Goal: Task Accomplishment & Management: Complete application form

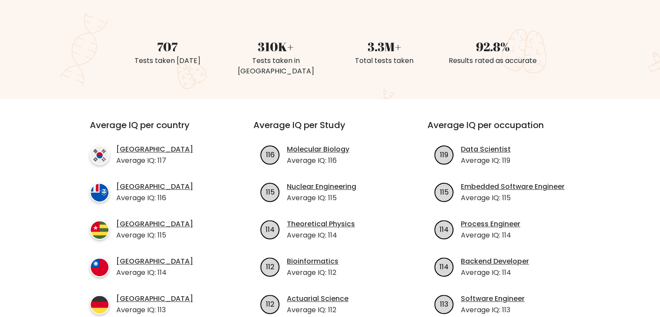
scroll to position [347, 0]
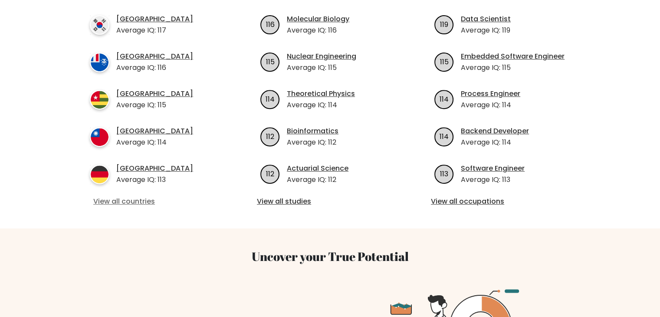
click at [121, 196] on link "View all countries" at bounding box center [155, 201] width 125 height 10
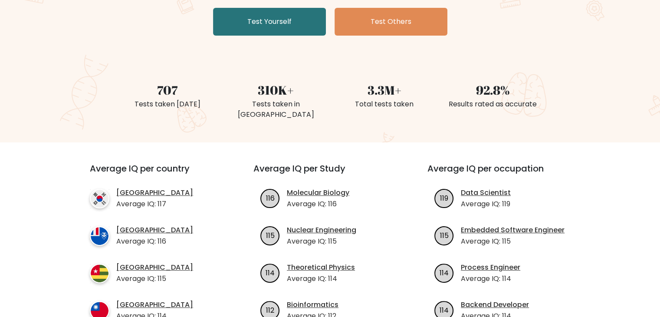
scroll to position [43, 0]
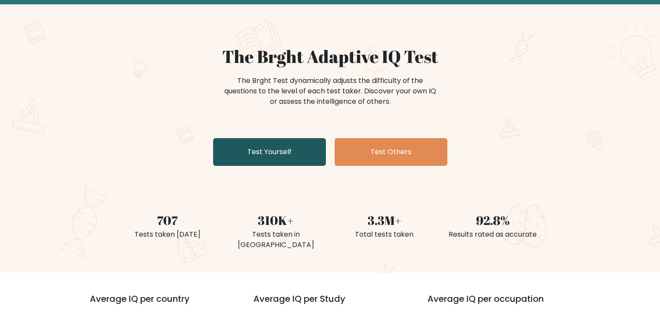
click at [259, 145] on link "Test Yourself" at bounding box center [269, 152] width 113 height 28
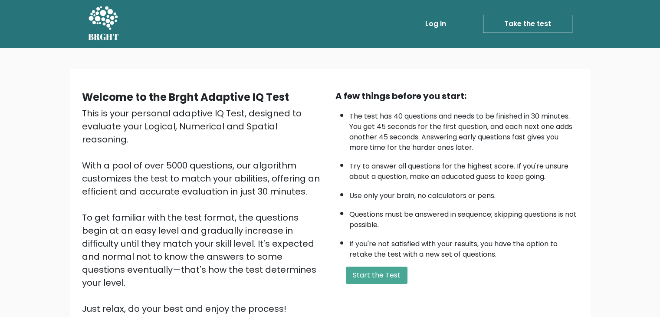
scroll to position [81, 0]
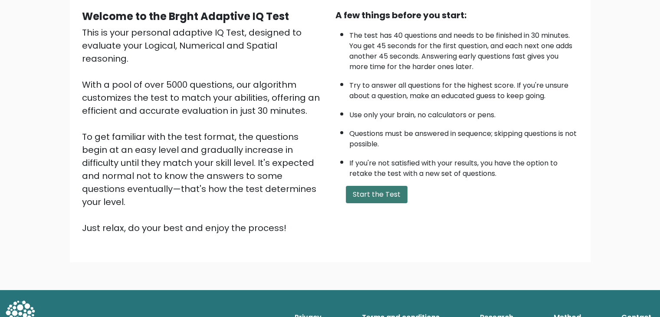
drag, startPoint x: 367, startPoint y: 190, endPoint x: 364, endPoint y: 187, distance: 4.7
click at [367, 190] on button "Start the Test" at bounding box center [377, 194] width 62 height 17
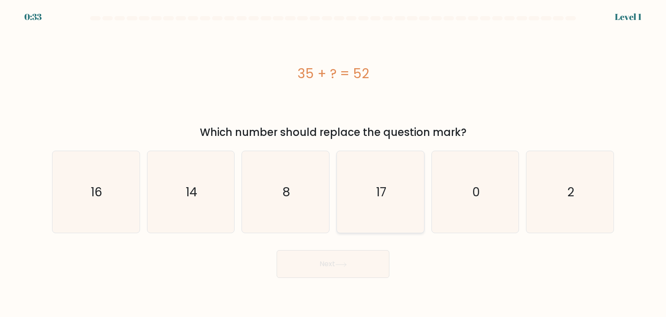
click at [390, 171] on icon "17" at bounding box center [381, 192] width 82 height 82
click at [334, 163] on input "d. 17" at bounding box center [333, 160] width 0 height 4
radio input "true"
click at [325, 273] on button "Next" at bounding box center [333, 264] width 113 height 28
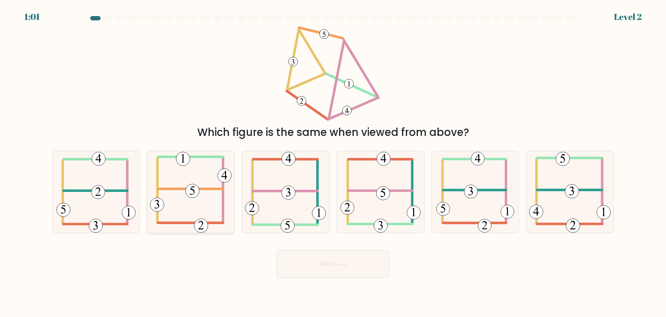
click at [196, 201] on icon at bounding box center [191, 192] width 82 height 82
click at [333, 163] on input "b." at bounding box center [333, 160] width 0 height 4
radio input "true"
click at [344, 259] on button "Next" at bounding box center [333, 264] width 113 height 28
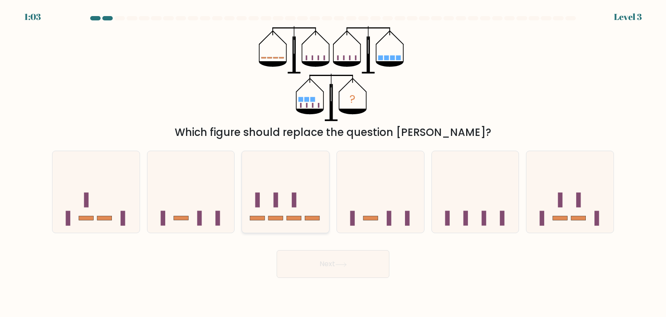
click at [276, 197] on rect at bounding box center [276, 200] width 5 height 15
click at [333, 163] on input "c." at bounding box center [333, 160] width 0 height 4
radio input "true"
click at [333, 269] on button "Next" at bounding box center [333, 264] width 113 height 28
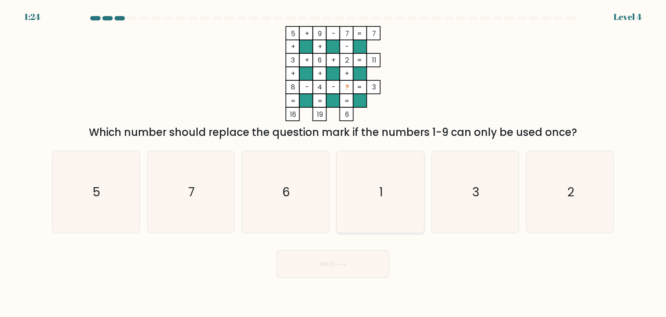
click at [397, 186] on icon "1" at bounding box center [381, 192] width 82 height 82
click at [334, 163] on input "d. 1" at bounding box center [333, 160] width 0 height 4
radio input "true"
click at [311, 264] on button "Next" at bounding box center [333, 264] width 113 height 28
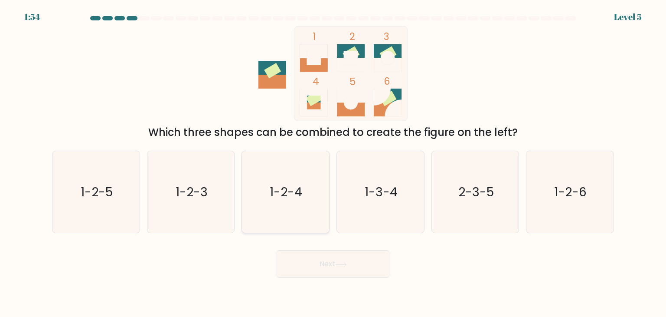
drag, startPoint x: 292, startPoint y: 198, endPoint x: 298, endPoint y: 214, distance: 17.3
click at [292, 195] on text "1-2-4" at bounding box center [286, 191] width 33 height 17
click at [333, 163] on input "c. 1-2-4" at bounding box center [333, 160] width 0 height 4
radio input "true"
click at [314, 259] on button "Next" at bounding box center [333, 264] width 113 height 28
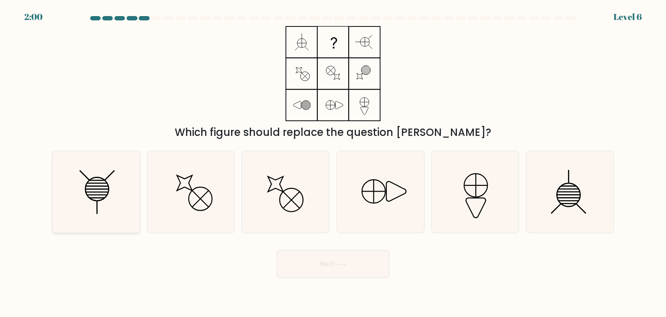
click at [96, 179] on icon at bounding box center [96, 192] width 82 height 82
click at [333, 163] on input "a." at bounding box center [333, 160] width 0 height 4
radio input "true"
click at [344, 263] on icon at bounding box center [341, 264] width 12 height 5
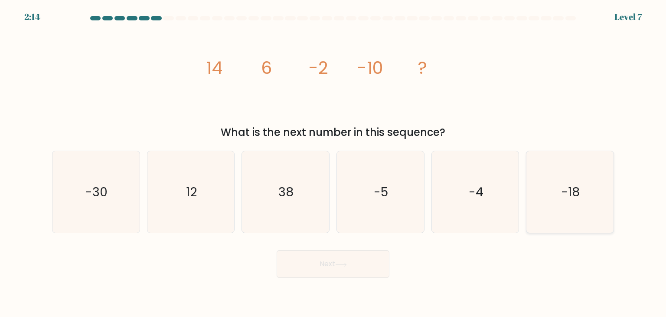
click at [547, 172] on icon "-18" at bounding box center [570, 192] width 82 height 82
click at [334, 163] on input "f. -18" at bounding box center [333, 160] width 0 height 4
radio input "true"
click at [319, 268] on button "Next" at bounding box center [333, 264] width 113 height 28
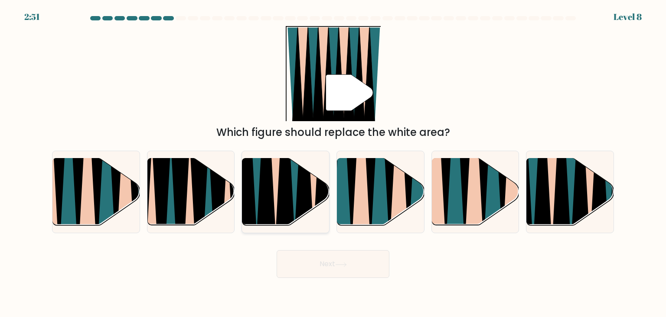
click at [265, 183] on icon at bounding box center [266, 159] width 20 height 174
click at [333, 163] on input "c." at bounding box center [333, 160] width 0 height 4
radio input "true"
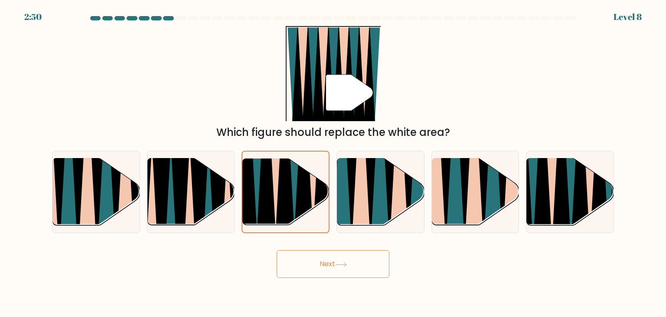
drag, startPoint x: 354, startPoint y: 271, endPoint x: 346, endPoint y: 270, distance: 7.9
click at [354, 271] on button "Next" at bounding box center [333, 264] width 113 height 28
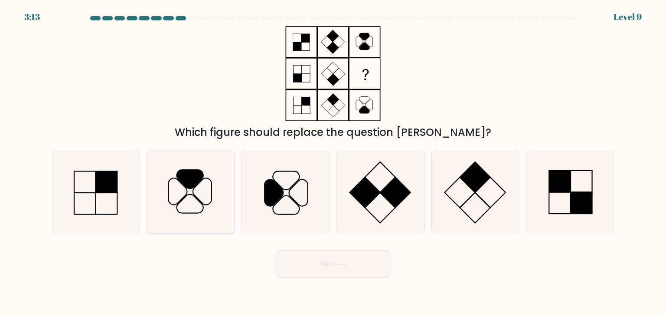
click at [179, 189] on icon at bounding box center [191, 192] width 82 height 82
click at [333, 163] on input "b." at bounding box center [333, 160] width 0 height 4
radio input "true"
click at [316, 264] on button "Next" at bounding box center [333, 264] width 113 height 28
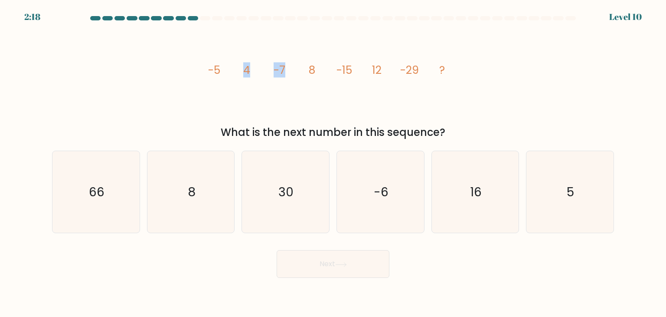
drag, startPoint x: 245, startPoint y: 75, endPoint x: 320, endPoint y: 90, distance: 77.0
click at [320, 90] on icon "image/svg+xml -5 4 -7 8 -15 12 -29 ?" at bounding box center [333, 73] width 260 height 95
click at [351, 82] on icon "image/svg+xml -5 4 -7 8 -15 12 -29 ?" at bounding box center [333, 73] width 260 height 95
click at [508, 176] on icon "16" at bounding box center [476, 192] width 82 height 82
click at [334, 163] on input "e. 16" at bounding box center [333, 160] width 0 height 4
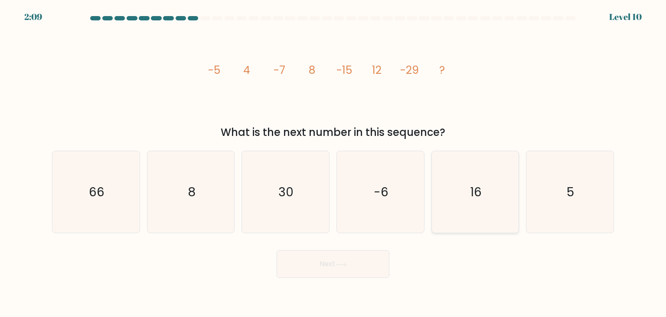
radio input "true"
click at [359, 267] on button "Next" at bounding box center [333, 264] width 113 height 28
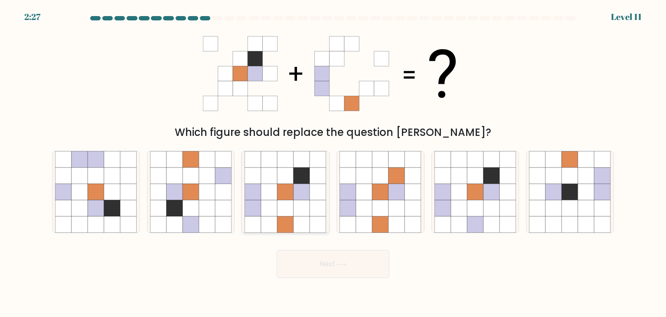
click at [279, 180] on icon at bounding box center [286, 175] width 16 height 16
click at [333, 163] on input "c." at bounding box center [333, 160] width 0 height 4
radio input "true"
click at [340, 268] on button "Next" at bounding box center [333, 264] width 113 height 28
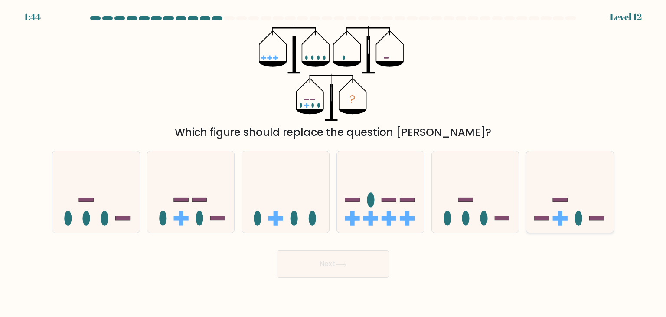
click at [593, 190] on icon at bounding box center [570, 192] width 87 height 72
click at [334, 163] on input "f." at bounding box center [333, 160] width 0 height 4
radio input "true"
click at [355, 265] on button "Next" at bounding box center [333, 264] width 113 height 28
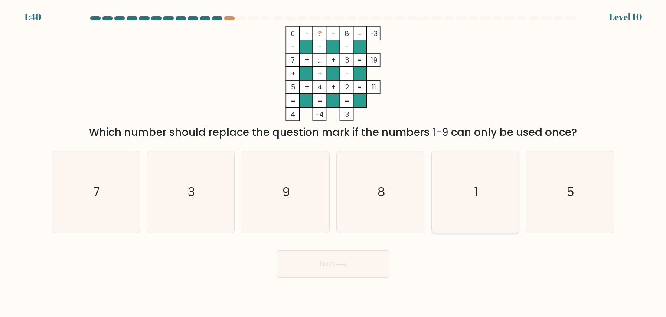
click at [464, 186] on icon "1" at bounding box center [476, 192] width 82 height 82
click at [334, 163] on input "e. 1" at bounding box center [333, 160] width 0 height 4
radio input "true"
click at [328, 266] on button "Next" at bounding box center [333, 264] width 113 height 28
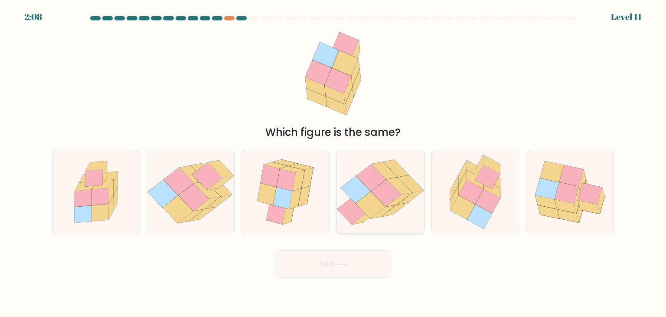
click at [385, 196] on icon at bounding box center [386, 192] width 30 height 27
click at [334, 163] on input "d." at bounding box center [333, 160] width 0 height 4
radio input "true"
click at [356, 271] on button "Next" at bounding box center [333, 264] width 113 height 28
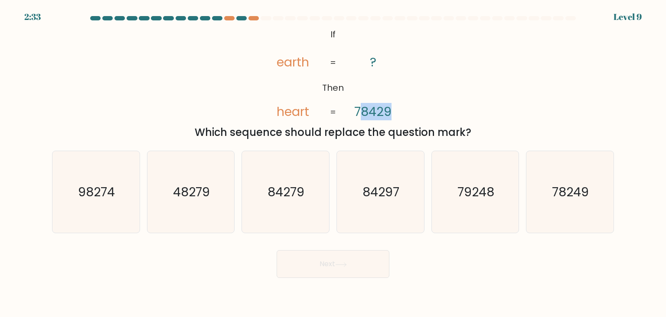
drag, startPoint x: 363, startPoint y: 111, endPoint x: 390, endPoint y: 111, distance: 26.9
click at [390, 111] on tspan "78429" at bounding box center [372, 111] width 37 height 17
click at [524, 82] on div "@import url('https://fonts.googleapis.com/css?family=Abril+Fatface:400,100,100i…" at bounding box center [333, 83] width 573 height 114
click at [375, 198] on text "84297" at bounding box center [381, 191] width 37 height 17
click at [334, 163] on input "d. 84297" at bounding box center [333, 160] width 0 height 4
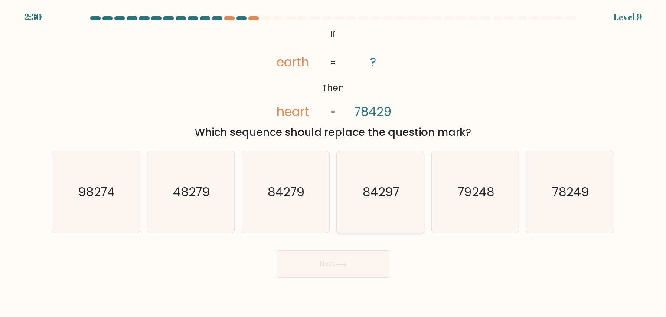
radio input "true"
click at [345, 267] on button "Next" at bounding box center [333, 264] width 113 height 28
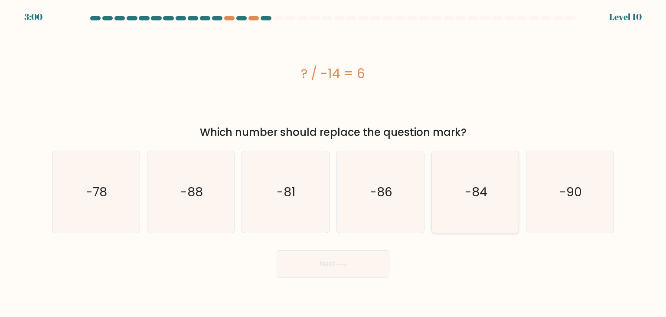
click at [479, 184] on text "-84" at bounding box center [476, 191] width 23 height 17
click at [334, 163] on input "e. -84" at bounding box center [333, 160] width 0 height 4
radio input "true"
click at [323, 268] on button "Next" at bounding box center [333, 264] width 113 height 28
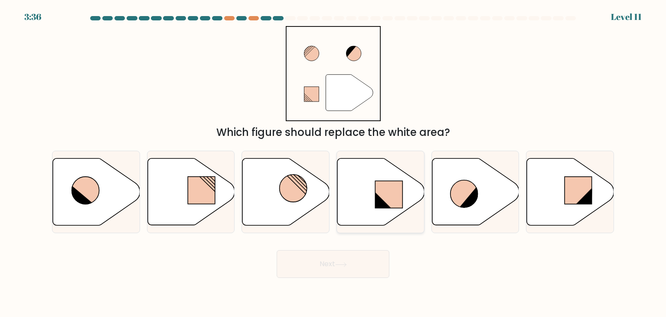
click at [367, 209] on icon at bounding box center [381, 191] width 87 height 67
click at [334, 163] on input "d." at bounding box center [333, 160] width 0 height 4
radio input "true"
click at [353, 271] on button "Next" at bounding box center [333, 264] width 113 height 28
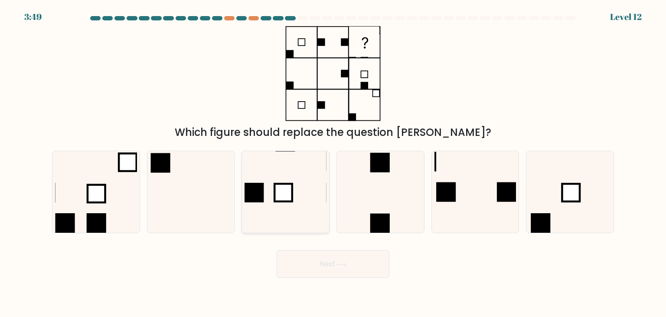
click at [294, 188] on icon at bounding box center [286, 192] width 82 height 82
click at [333, 163] on input "c." at bounding box center [333, 160] width 0 height 4
radio input "true"
click at [318, 267] on button "Next" at bounding box center [333, 264] width 113 height 28
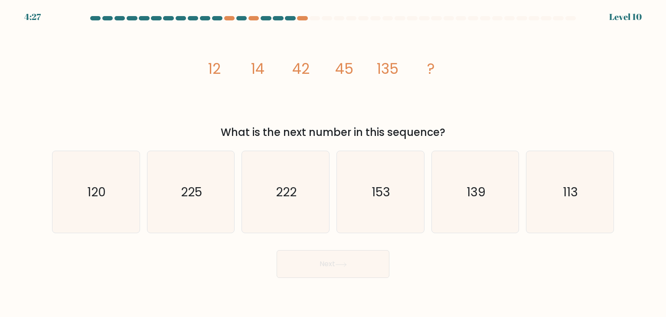
click at [388, 95] on icon "image/svg+xml 12 14 42 45 135 ?" at bounding box center [333, 73] width 260 height 95
click at [491, 180] on icon "139" at bounding box center [476, 192] width 82 height 82
click at [334, 163] on input "e. 139" at bounding box center [333, 160] width 0 height 4
radio input "true"
drag, startPoint x: 368, startPoint y: 266, endPoint x: 376, endPoint y: 259, distance: 10.4
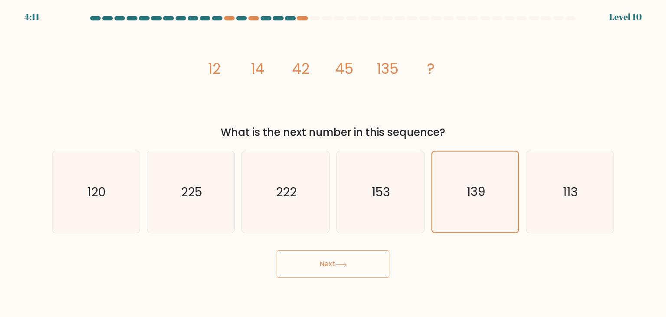
click at [374, 261] on button "Next" at bounding box center [333, 264] width 113 height 28
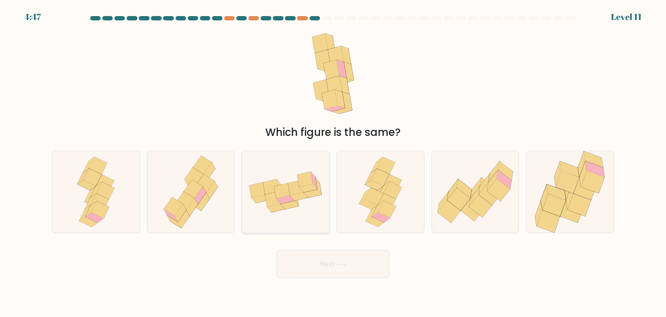
click at [283, 198] on icon at bounding box center [286, 199] width 18 height 8
click at [333, 163] on input "c." at bounding box center [333, 160] width 0 height 4
radio input "true"
click at [338, 265] on button "Next" at bounding box center [333, 264] width 113 height 28
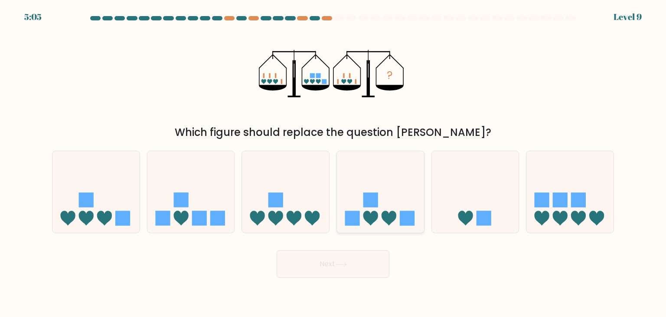
click at [358, 189] on icon at bounding box center [380, 192] width 87 height 72
click at [334, 163] on input "d." at bounding box center [333, 160] width 0 height 4
radio input "true"
click at [334, 257] on button "Next" at bounding box center [333, 264] width 113 height 28
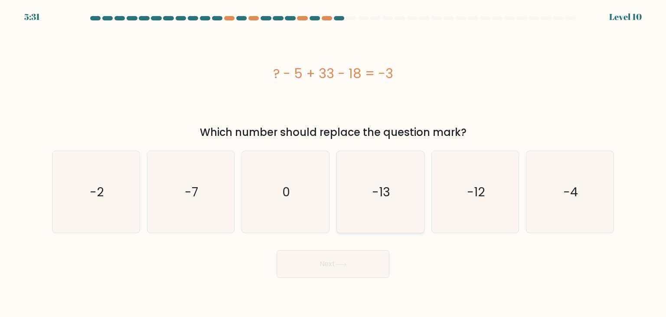
click at [360, 184] on icon "-13" at bounding box center [381, 192] width 82 height 82
click at [334, 163] on input "d. -13" at bounding box center [333, 160] width 0 height 4
radio input "true"
drag, startPoint x: 357, startPoint y: 261, endPoint x: 351, endPoint y: 258, distance: 7.4
click at [357, 260] on button "Next" at bounding box center [333, 264] width 113 height 28
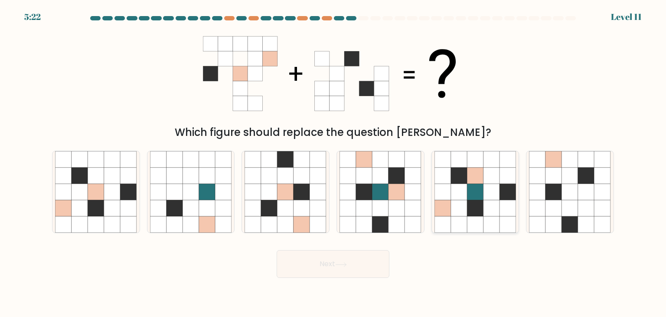
click at [438, 213] on icon at bounding box center [443, 208] width 16 height 16
click at [334, 163] on input "e." at bounding box center [333, 160] width 0 height 4
radio input "true"
click at [372, 259] on button "Next" at bounding box center [333, 264] width 113 height 28
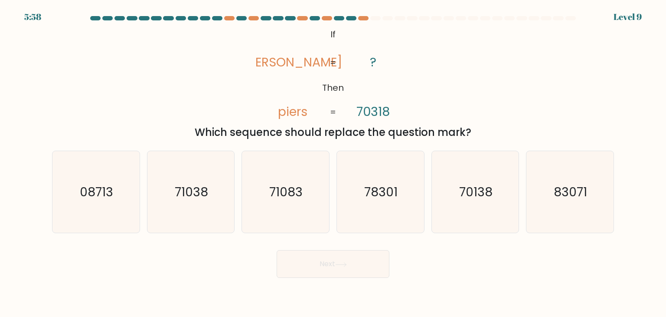
click at [287, 116] on tspan "piers" at bounding box center [293, 111] width 29 height 17
click at [359, 116] on tspan "70318" at bounding box center [373, 111] width 33 height 17
click at [383, 113] on tspan "70318" at bounding box center [373, 111] width 33 height 17
click at [187, 193] on text "71038" at bounding box center [191, 191] width 33 height 17
click at [333, 163] on input "b. 71038" at bounding box center [333, 160] width 0 height 4
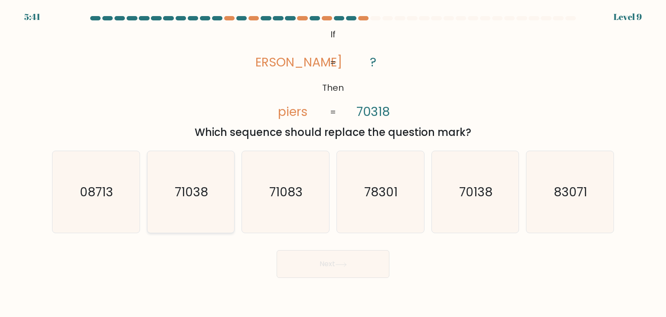
radio input "true"
click at [318, 256] on button "Next" at bounding box center [333, 264] width 113 height 28
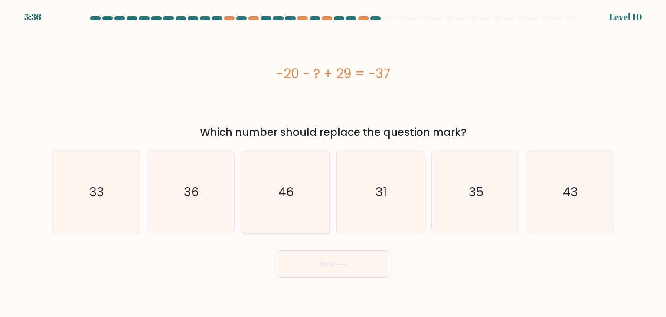
click at [287, 212] on icon "46" at bounding box center [286, 192] width 82 height 82
click at [333, 163] on input "c. 46" at bounding box center [333, 160] width 0 height 4
radio input "true"
click at [316, 269] on button "Next" at bounding box center [333, 264] width 113 height 28
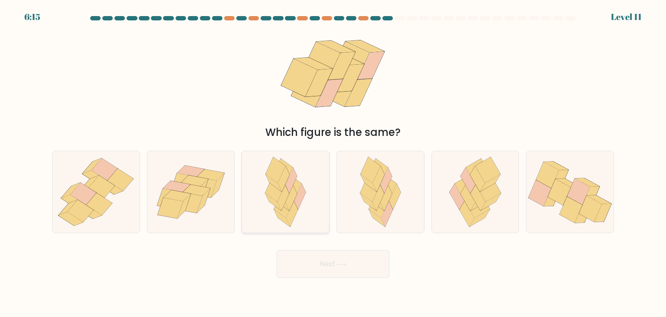
click at [280, 226] on icon at bounding box center [285, 192] width 53 height 82
click at [333, 163] on input "c." at bounding box center [333, 160] width 0 height 4
radio input "true"
click at [300, 249] on div "Next" at bounding box center [333, 260] width 573 height 34
drag, startPoint x: 311, startPoint y: 271, endPoint x: 305, endPoint y: 271, distance: 5.6
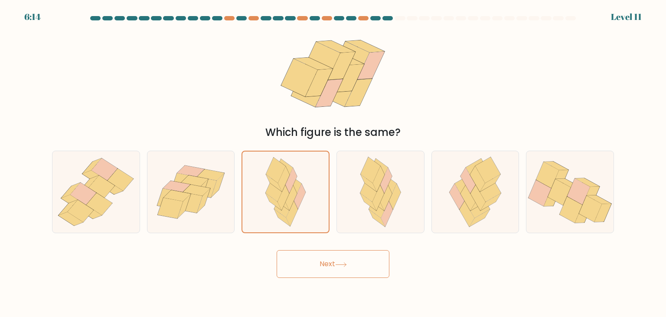
click at [311, 269] on button "Next" at bounding box center [333, 264] width 113 height 28
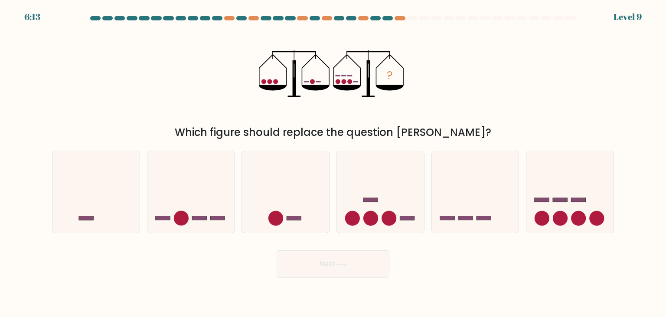
click at [305, 271] on button "Next" at bounding box center [333, 264] width 113 height 28
click at [535, 103] on div "? Which figure should replace the question mark?" at bounding box center [333, 83] width 573 height 114
drag, startPoint x: 312, startPoint y: 79, endPoint x: 307, endPoint y: 88, distance: 10.9
click at [308, 87] on icon "?" at bounding box center [333, 73] width 148 height 95
drag, startPoint x: 277, startPoint y: 73, endPoint x: 273, endPoint y: 86, distance: 13.7
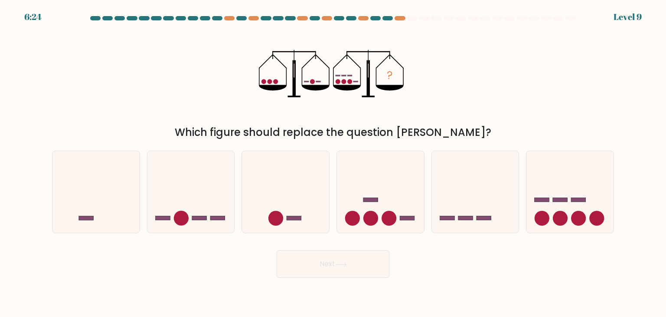
click at [273, 86] on icon "?" at bounding box center [333, 73] width 148 height 95
click at [578, 193] on icon at bounding box center [570, 192] width 87 height 72
click at [334, 163] on input "f." at bounding box center [333, 160] width 0 height 4
radio input "true"
click at [325, 262] on button "Next" at bounding box center [333, 264] width 113 height 28
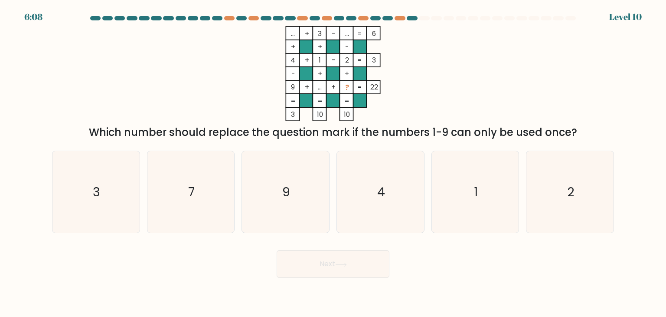
drag, startPoint x: 474, startPoint y: 20, endPoint x: 518, endPoint y: 13, distance: 44.7
click at [518, 13] on body "6:08 Level 10" at bounding box center [333, 158] width 666 height 317
click at [608, 3] on div "6:08 Level 10" at bounding box center [333, 5] width 666 height 10
